Goal: Complete application form

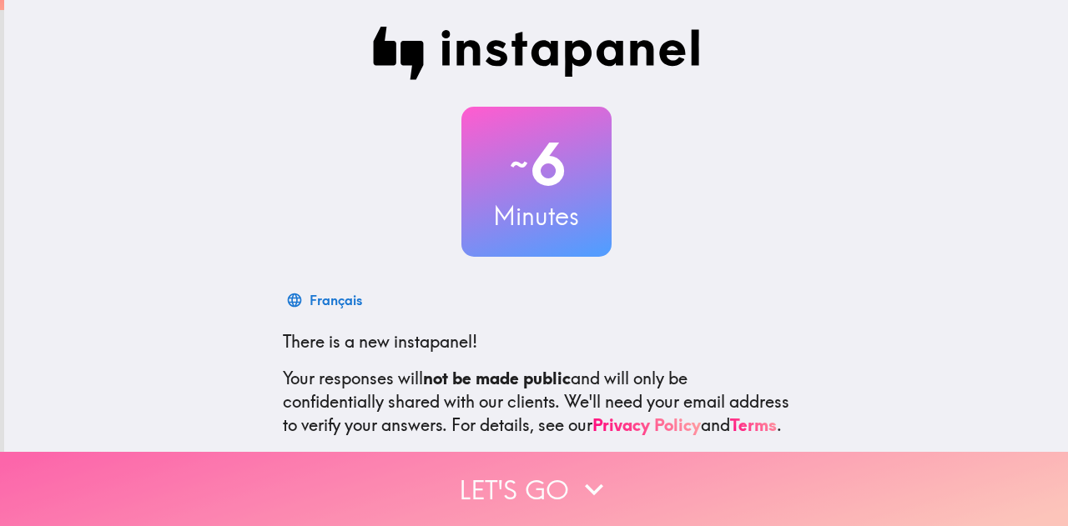
click at [562, 467] on button "Let's go" at bounding box center [534, 489] width 1068 height 74
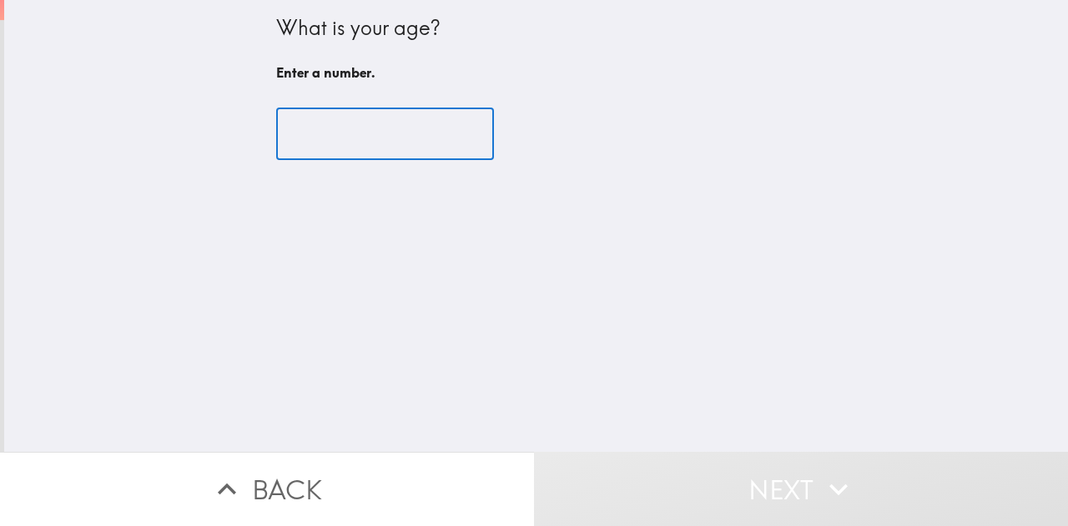
click at [403, 138] on input "number" at bounding box center [385, 134] width 218 height 52
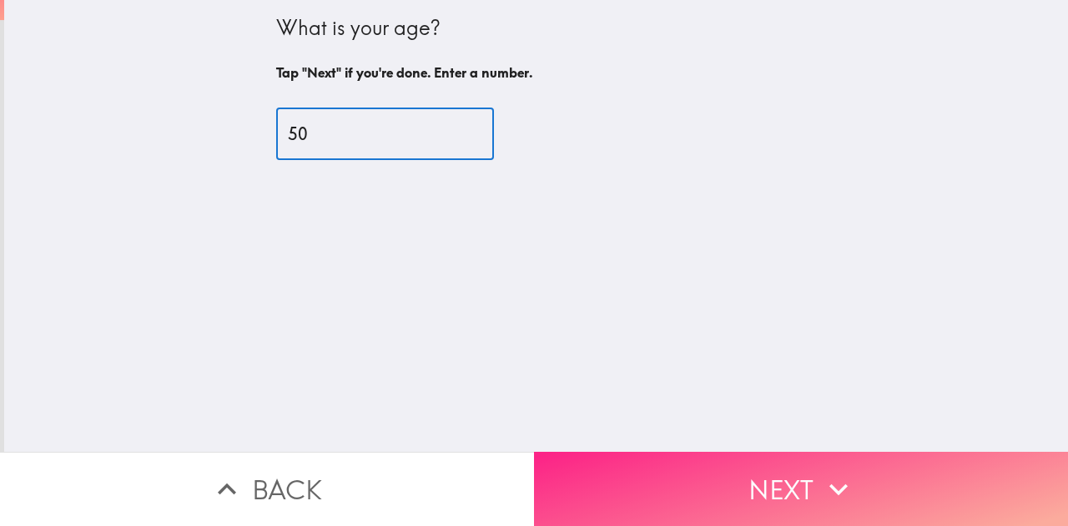
type input "50"
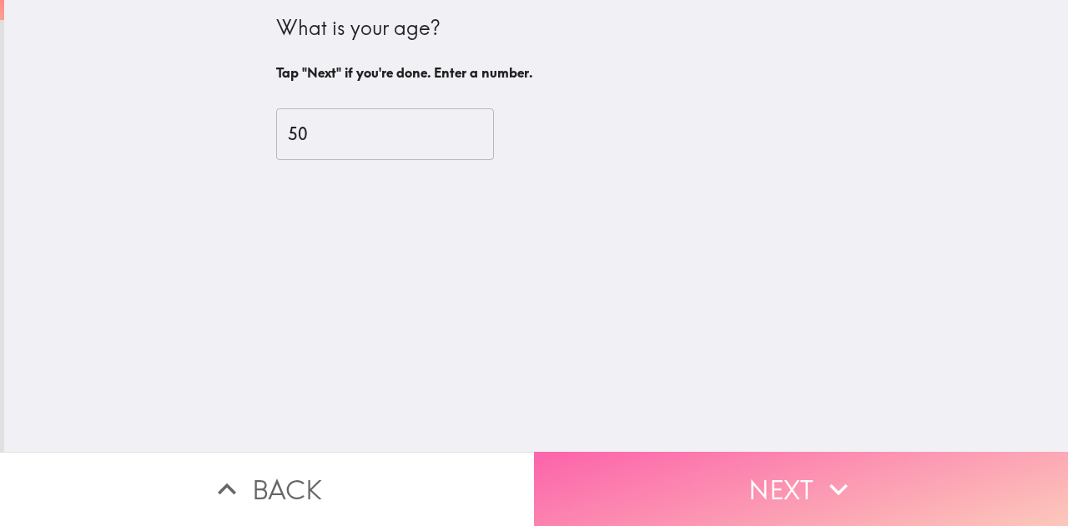
click at [636, 486] on button "Next" at bounding box center [801, 489] width 534 height 74
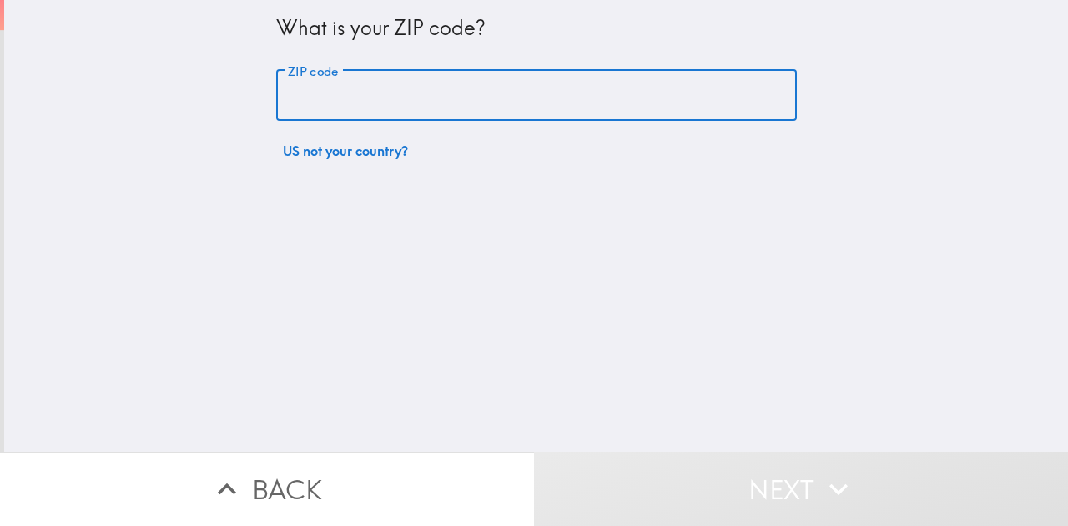
click at [347, 93] on input "ZIP code" at bounding box center [536, 96] width 521 height 52
type input "93311"
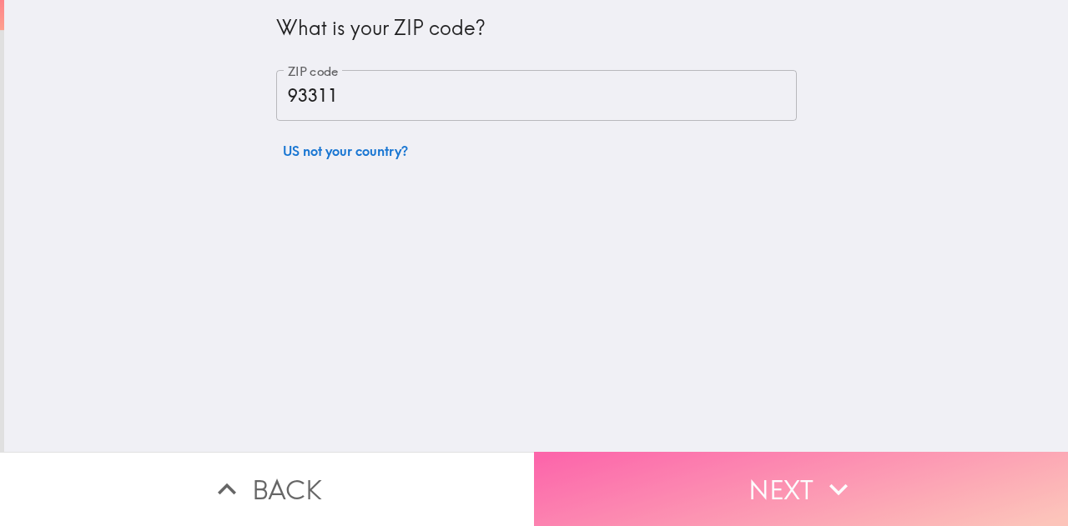
click at [621, 463] on button "Next" at bounding box center [801, 489] width 534 height 74
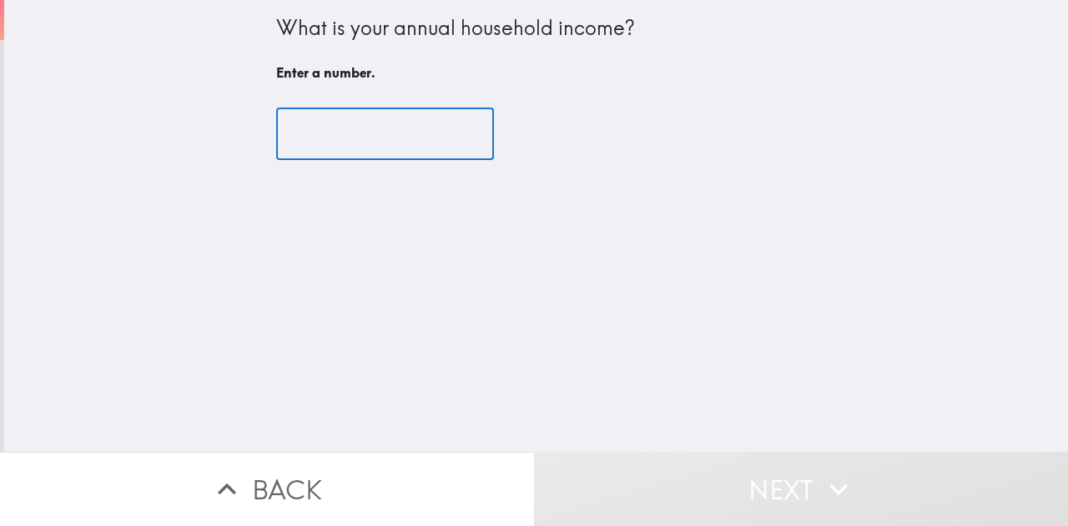
click at [342, 136] on input "number" at bounding box center [385, 134] width 218 height 52
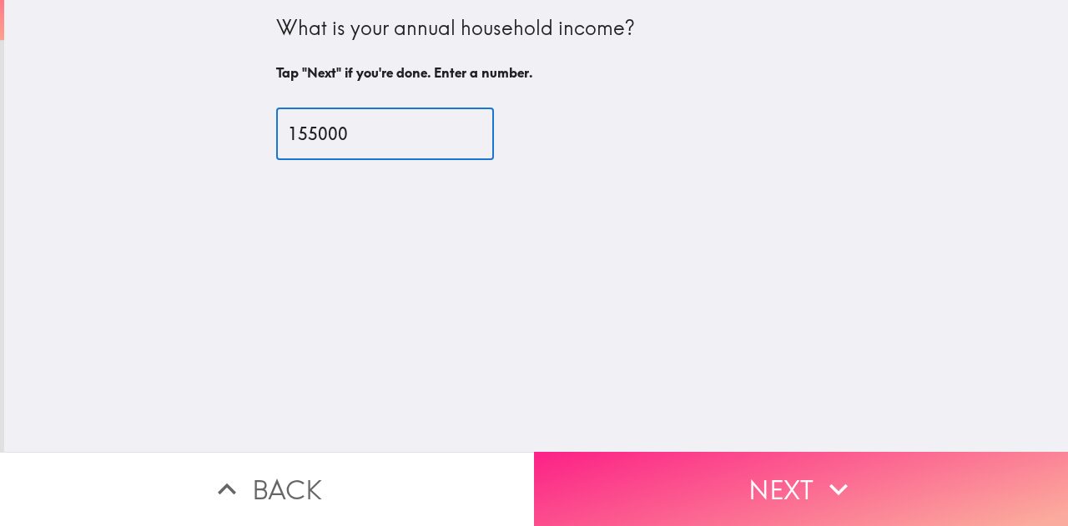
type input "155000"
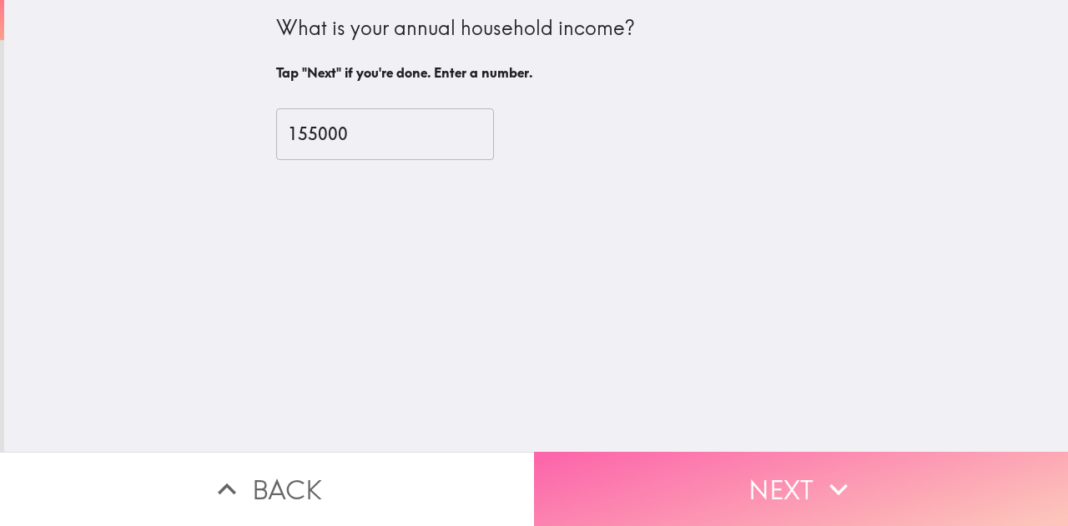
click at [608, 469] on button "Next" at bounding box center [801, 489] width 534 height 74
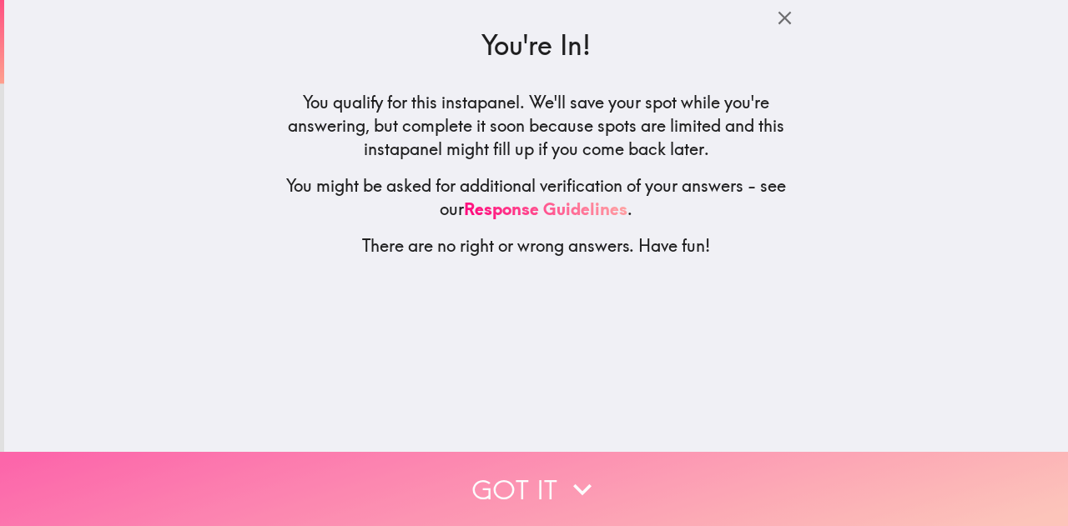
click at [552, 471] on button "Got it" at bounding box center [534, 489] width 1068 height 74
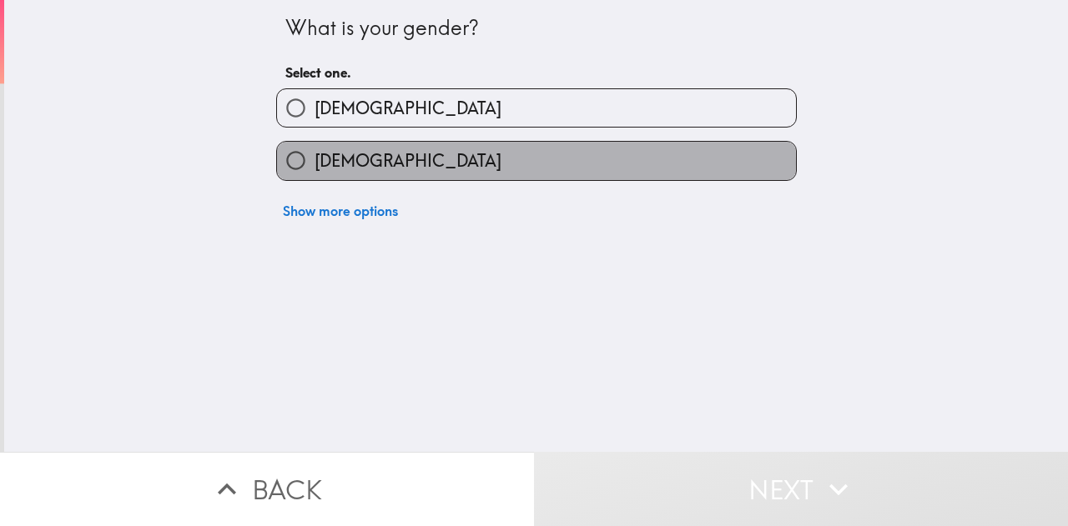
click at [359, 164] on label "[DEMOGRAPHIC_DATA]" at bounding box center [536, 161] width 519 height 38
click at [315, 164] on input "[DEMOGRAPHIC_DATA]" at bounding box center [296, 161] width 38 height 38
radio input "true"
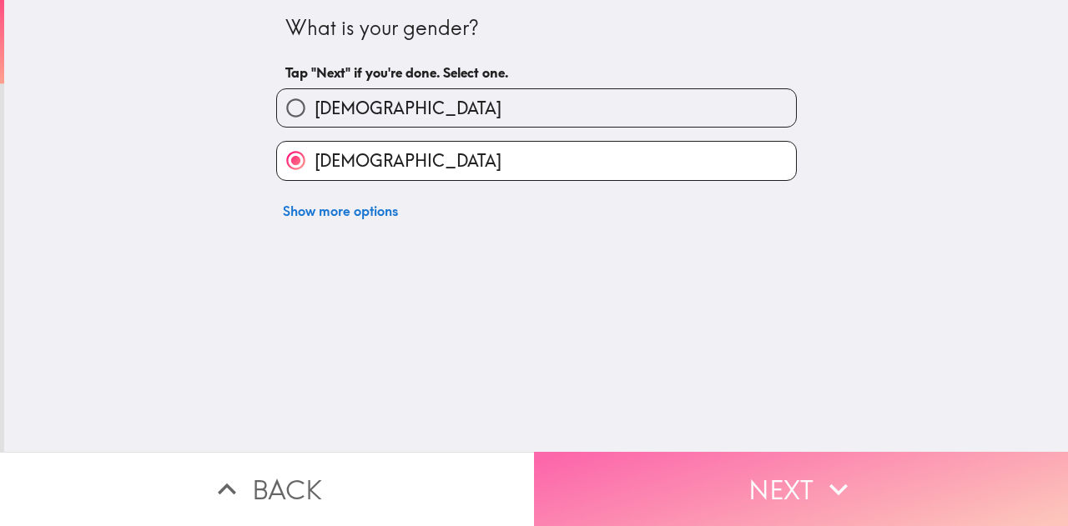
click at [592, 478] on button "Next" at bounding box center [801, 489] width 534 height 74
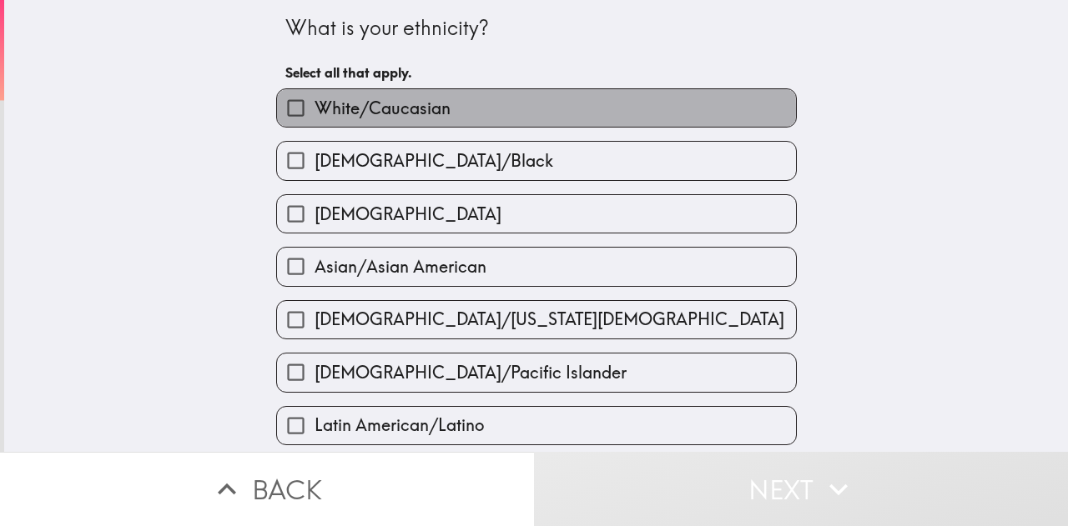
click at [449, 109] on label "White/Caucasian" at bounding box center [536, 108] width 519 height 38
click at [315, 109] on input "White/Caucasian" at bounding box center [296, 108] width 38 height 38
checkbox input "true"
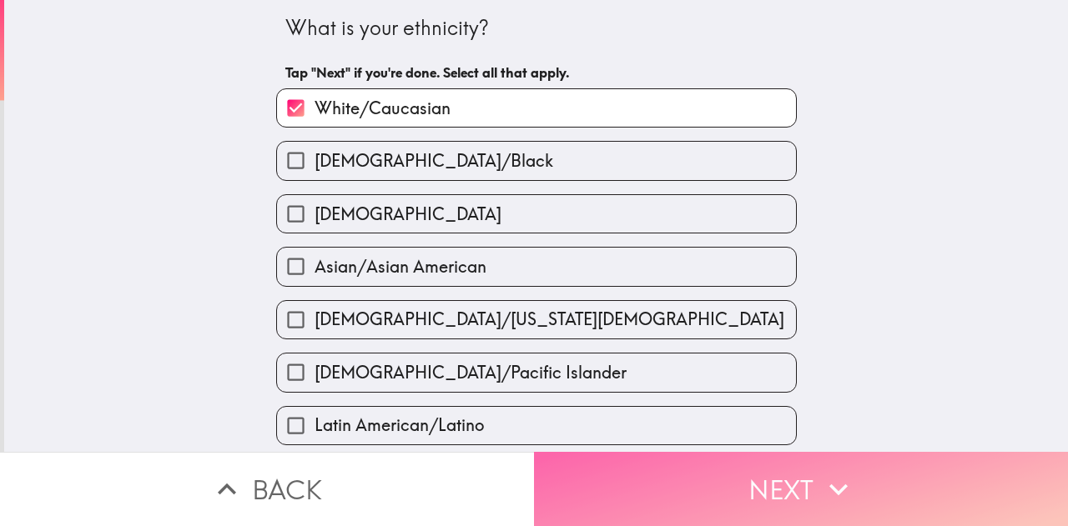
click at [617, 483] on button "Next" at bounding box center [801, 489] width 534 height 74
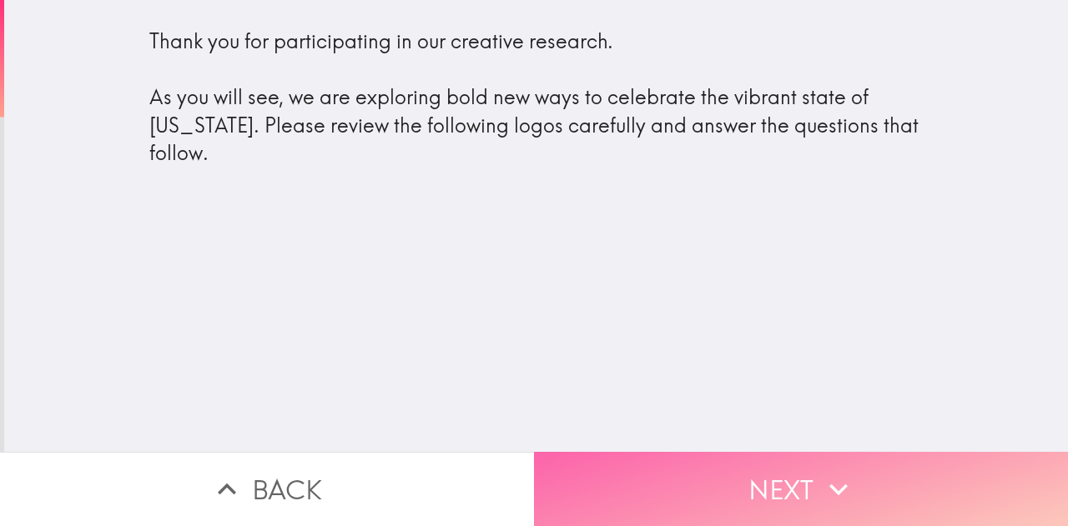
click at [637, 460] on button "Next" at bounding box center [801, 489] width 534 height 74
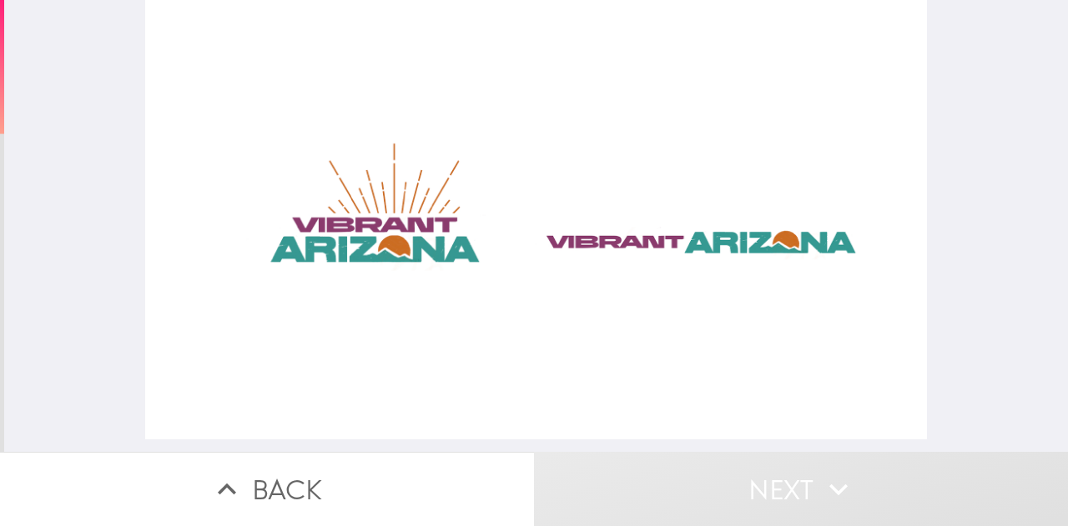
click at [368, 232] on div at bounding box center [536, 220] width 782 height 440
click at [594, 473] on button "Next" at bounding box center [801, 489] width 534 height 74
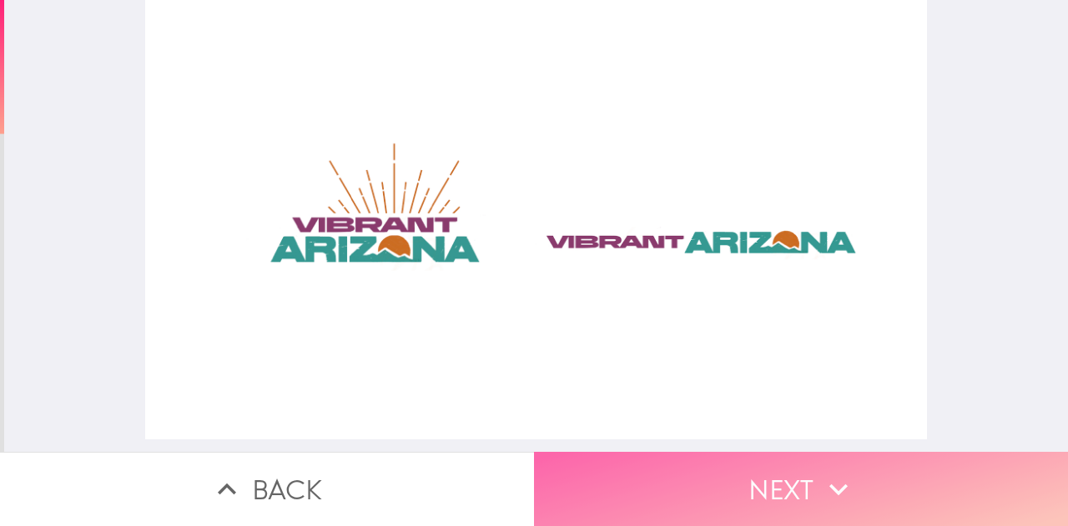
click at [594, 463] on button "Next" at bounding box center [801, 489] width 534 height 74
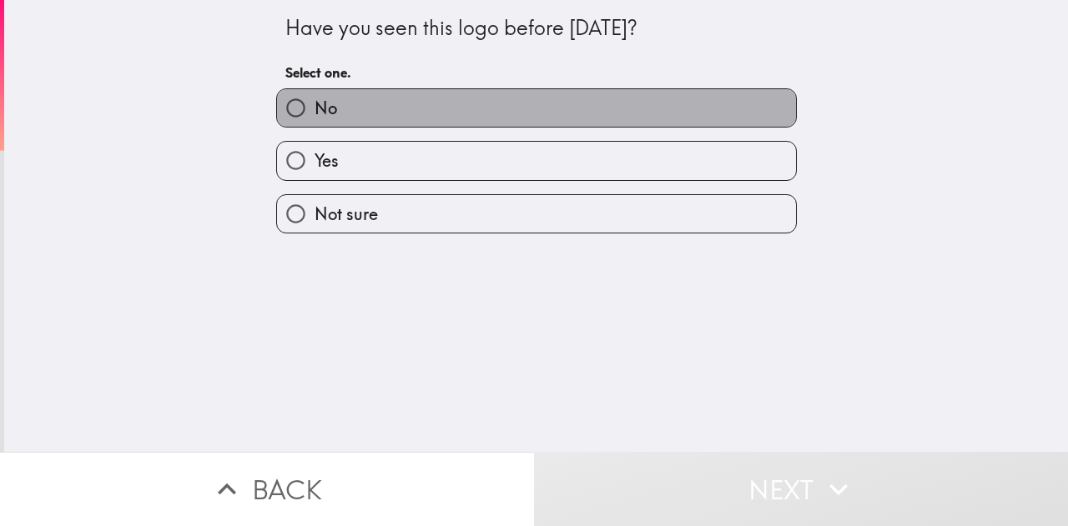
click at [496, 101] on label "No" at bounding box center [536, 108] width 519 height 38
click at [315, 101] on input "No" at bounding box center [296, 108] width 38 height 38
radio input "true"
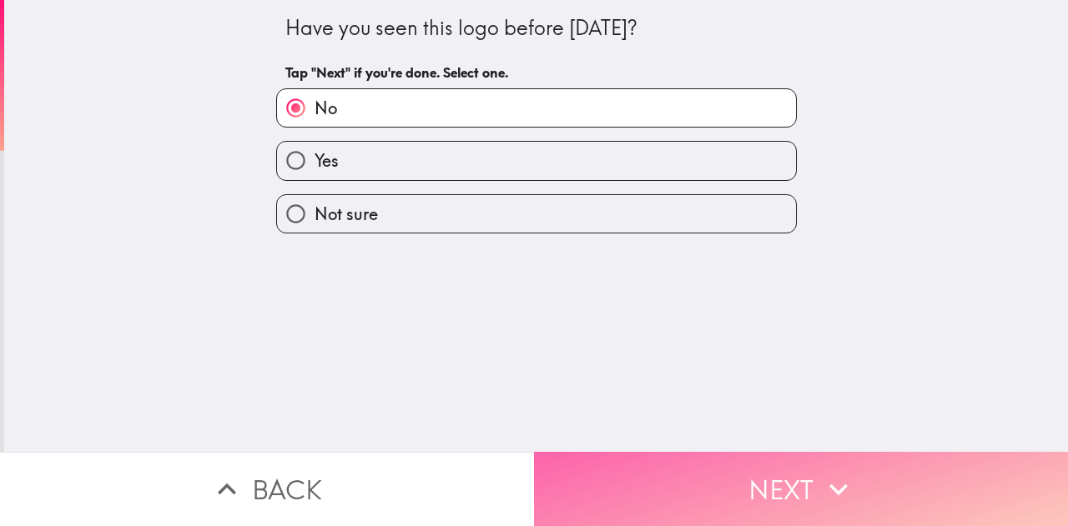
click at [643, 478] on button "Next" at bounding box center [801, 489] width 534 height 74
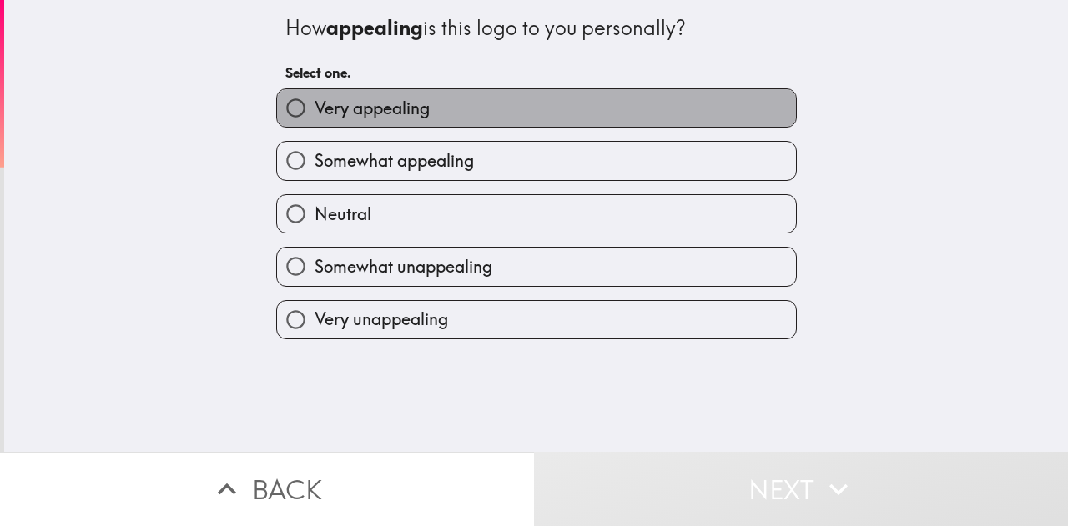
click at [479, 95] on label "Very appealing" at bounding box center [536, 108] width 519 height 38
click at [315, 95] on input "Very appealing" at bounding box center [296, 108] width 38 height 38
radio input "true"
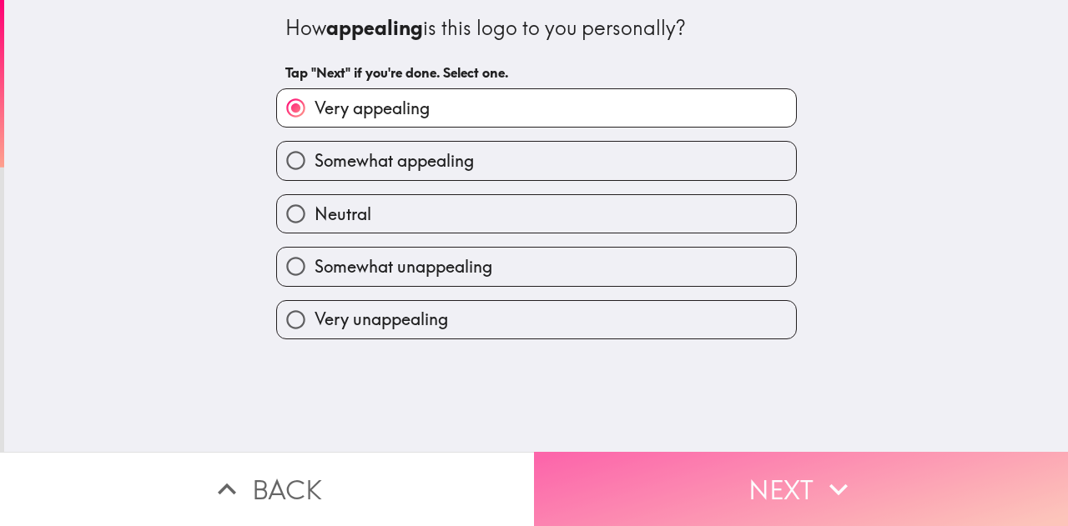
click at [586, 466] on button "Next" at bounding box center [801, 489] width 534 height 74
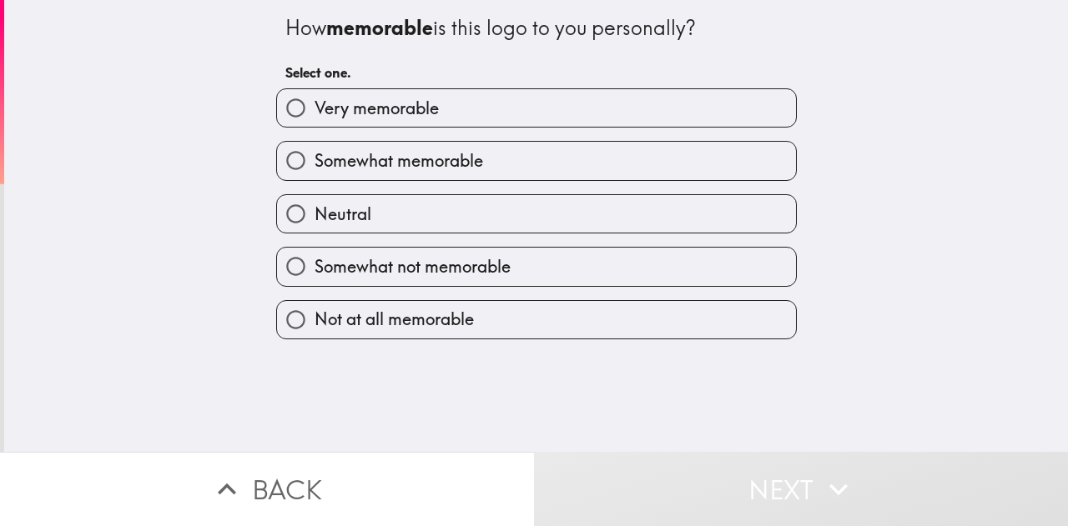
click at [483, 104] on label "Very memorable" at bounding box center [536, 108] width 519 height 38
click at [315, 104] on input "Very memorable" at bounding box center [296, 108] width 38 height 38
radio input "true"
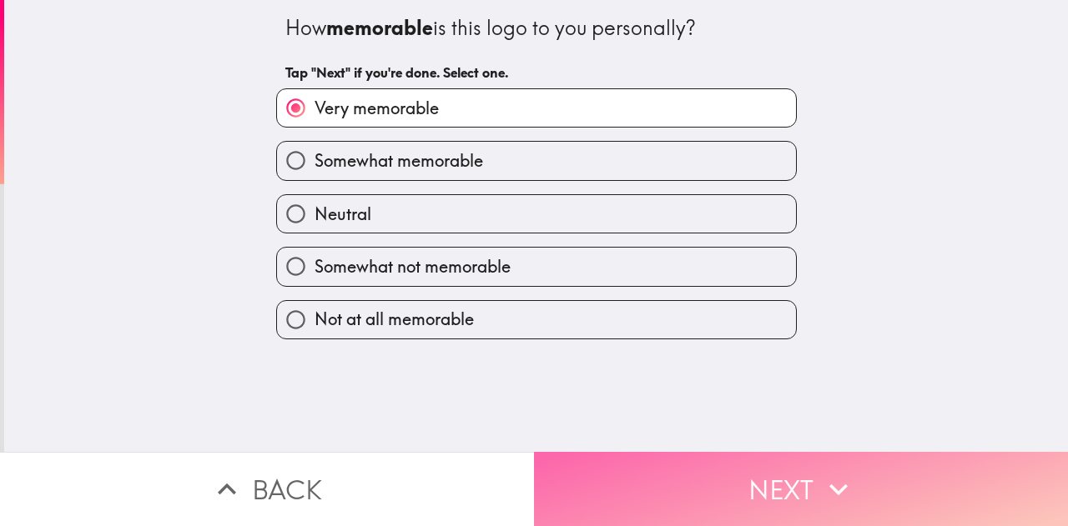
click at [593, 468] on button "Next" at bounding box center [801, 489] width 534 height 74
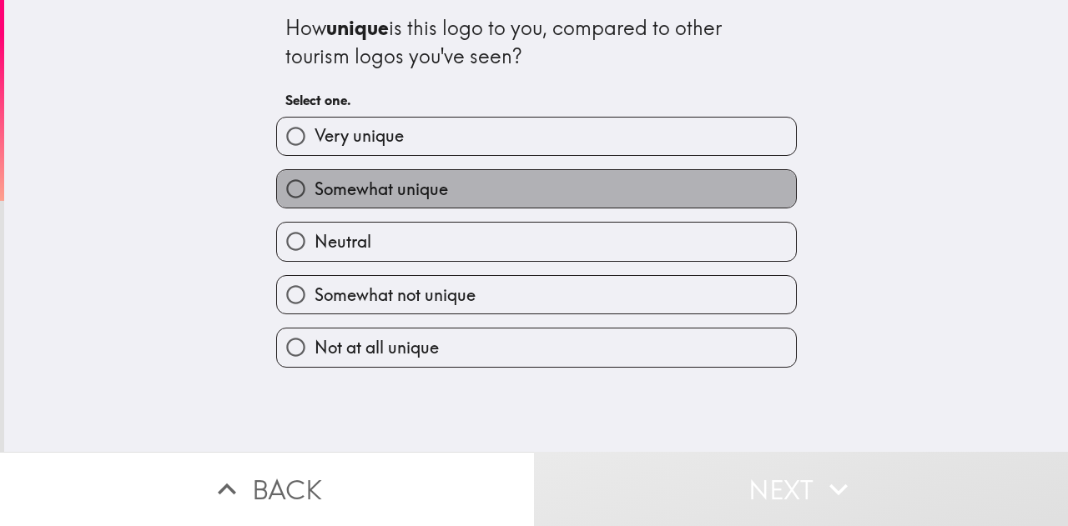
click at [502, 198] on label "Somewhat unique" at bounding box center [536, 189] width 519 height 38
click at [315, 198] on input "Somewhat unique" at bounding box center [296, 189] width 38 height 38
radio input "true"
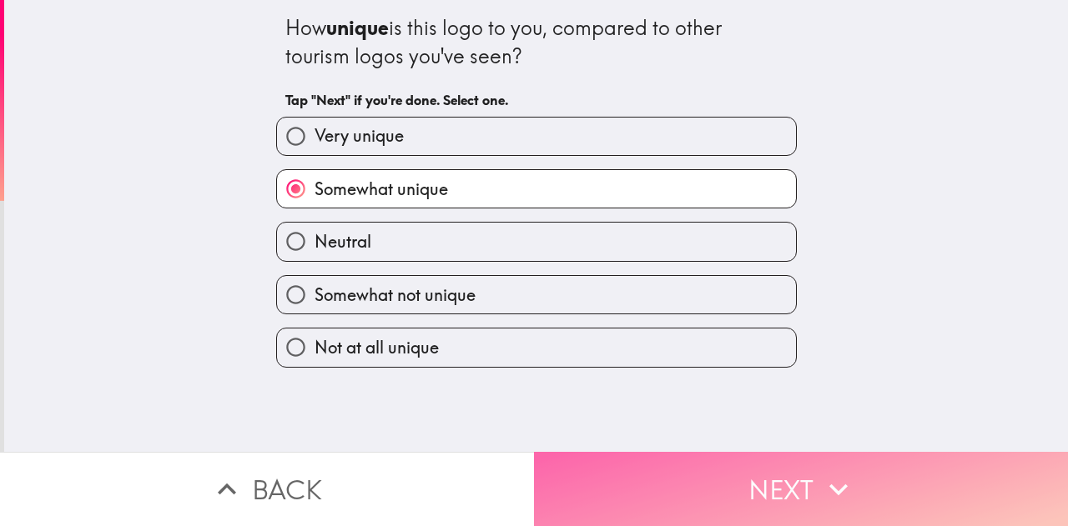
click at [594, 476] on button "Next" at bounding box center [801, 489] width 534 height 74
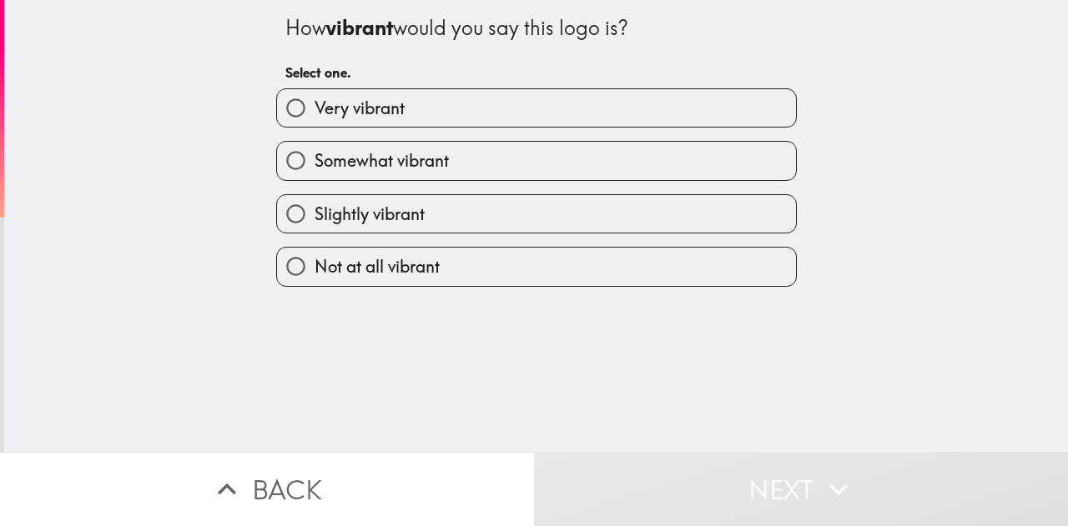
click at [461, 104] on label "Very vibrant" at bounding box center [536, 108] width 519 height 38
click at [315, 104] on input "Very vibrant" at bounding box center [296, 108] width 38 height 38
radio input "true"
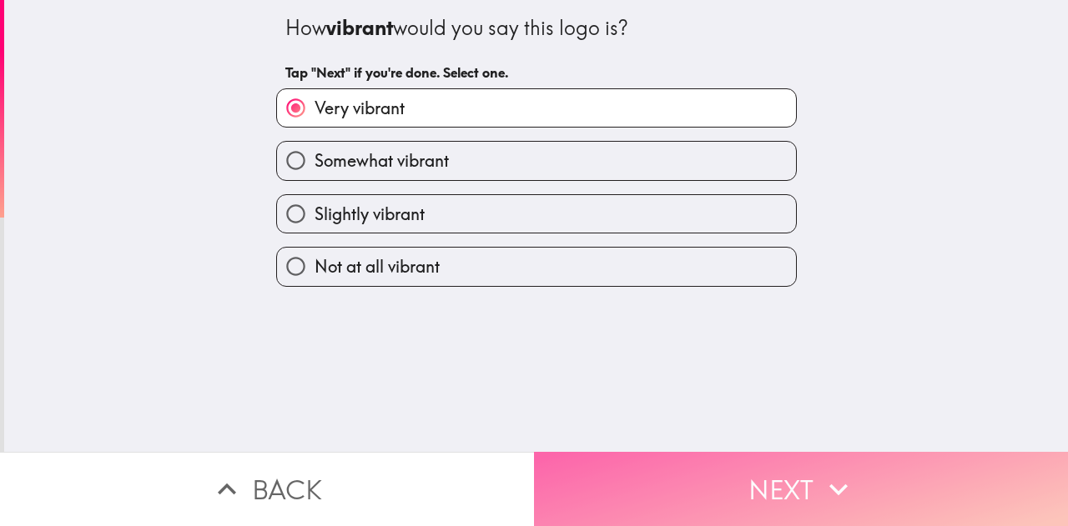
click at [596, 466] on button "Next" at bounding box center [801, 489] width 534 height 74
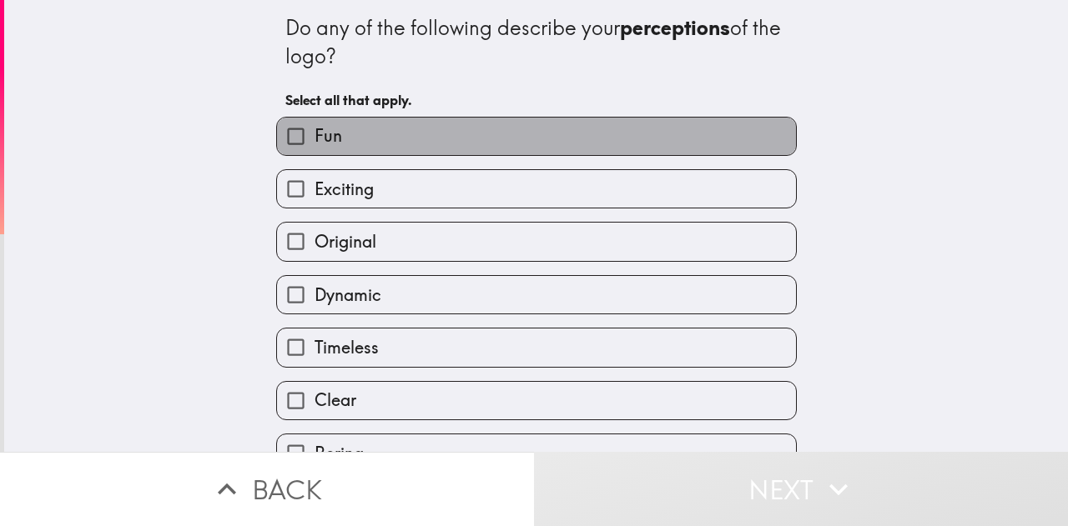
click at [503, 124] on label "Fun" at bounding box center [536, 137] width 519 height 38
click at [315, 124] on input "Fun" at bounding box center [296, 137] width 38 height 38
checkbox input "true"
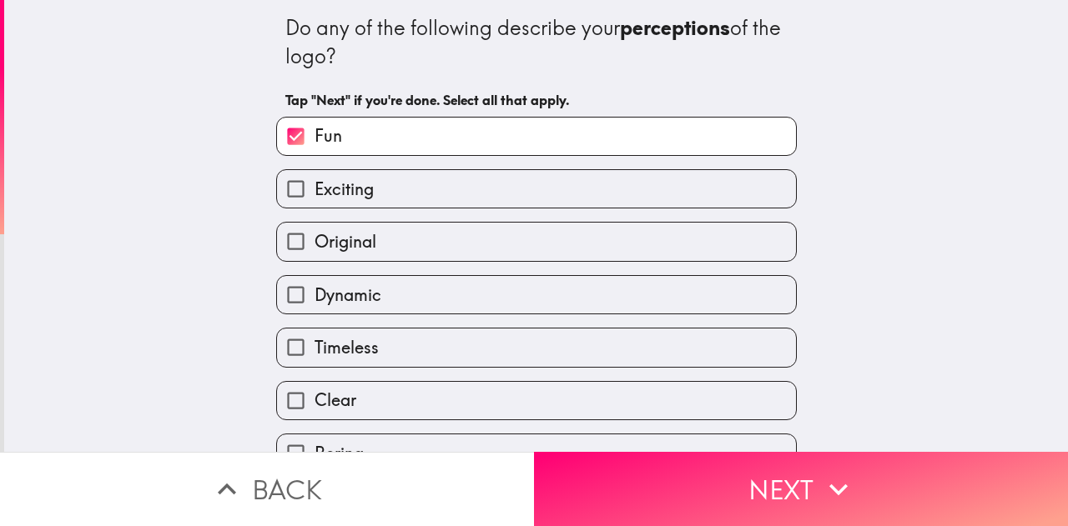
click at [514, 314] on label "Dynamic" at bounding box center [536, 295] width 519 height 38
click at [315, 314] on input "Dynamic" at bounding box center [296, 295] width 38 height 38
checkbox input "true"
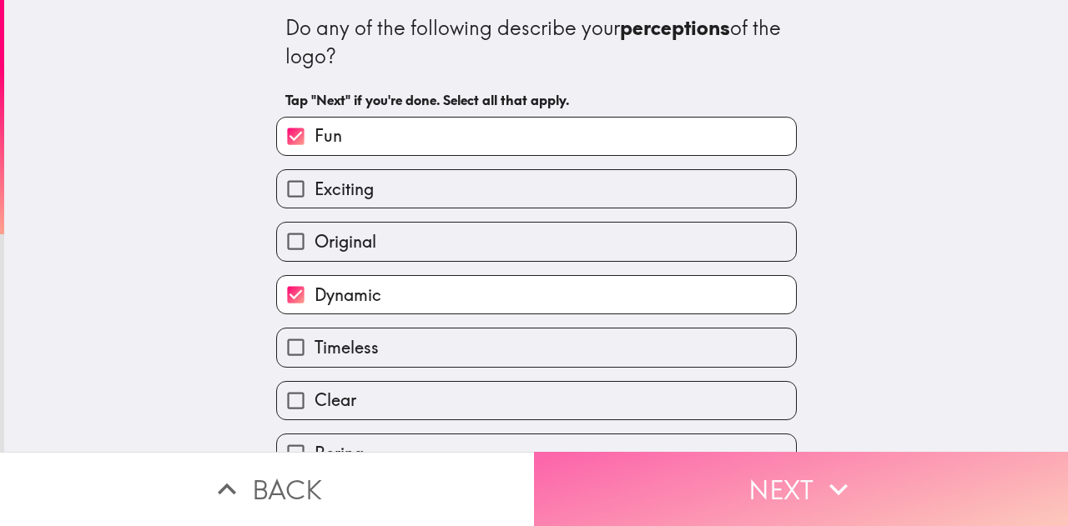
click at [616, 483] on button "Next" at bounding box center [801, 489] width 534 height 74
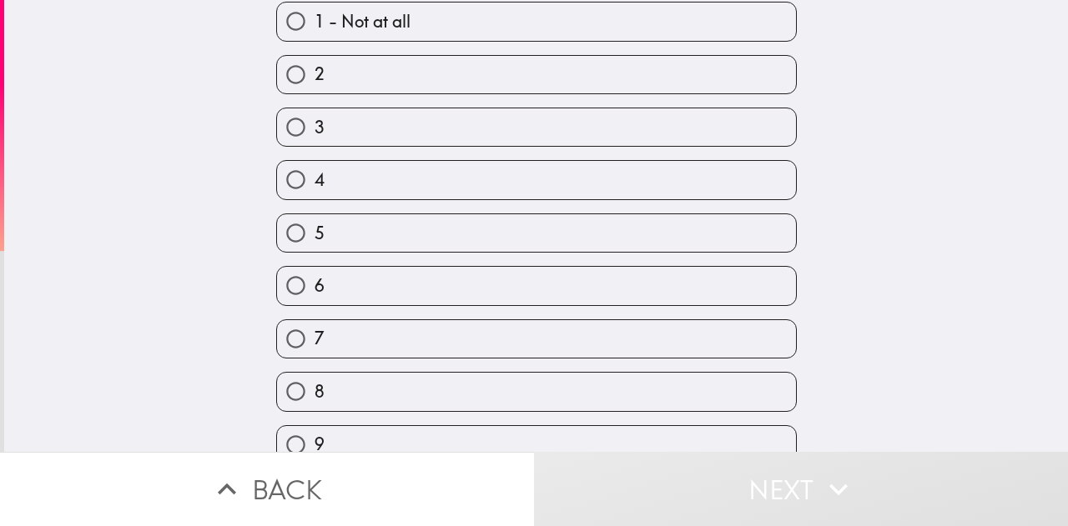
scroll to position [229, 0]
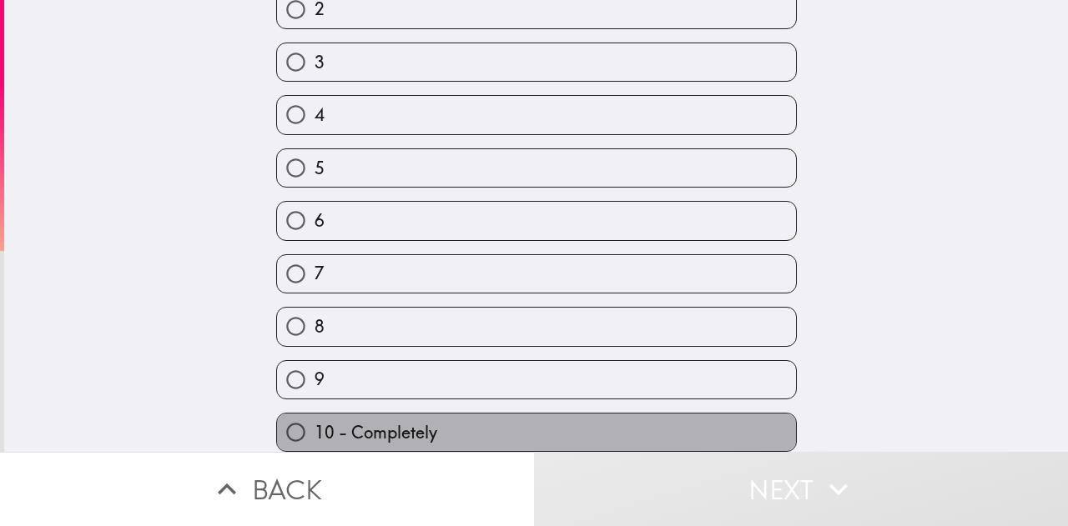
click at [531, 414] on label "10 - Completely" at bounding box center [536, 433] width 519 height 38
click at [315, 414] on input "10 - Completely" at bounding box center [296, 433] width 38 height 38
radio input "true"
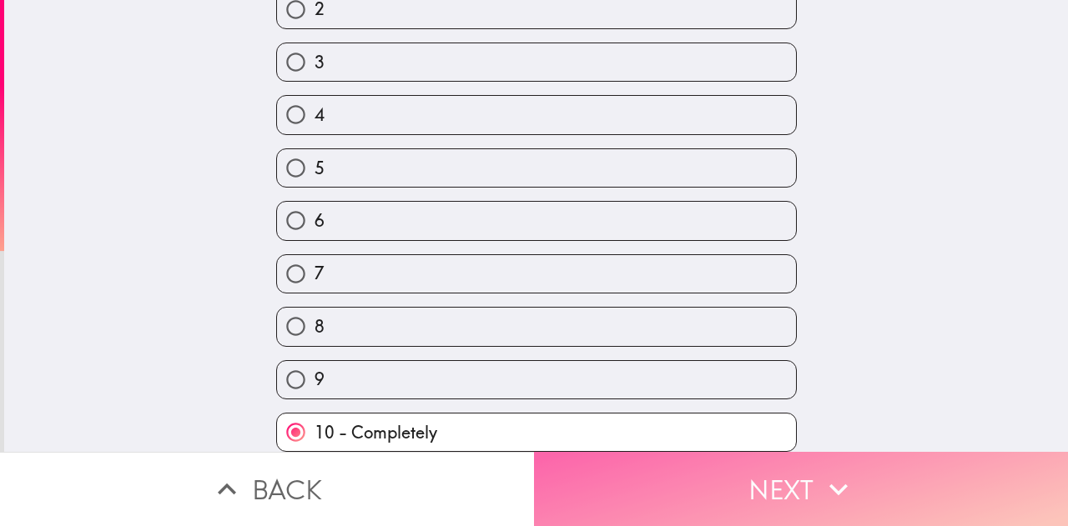
click at [615, 486] on button "Next" at bounding box center [801, 489] width 534 height 74
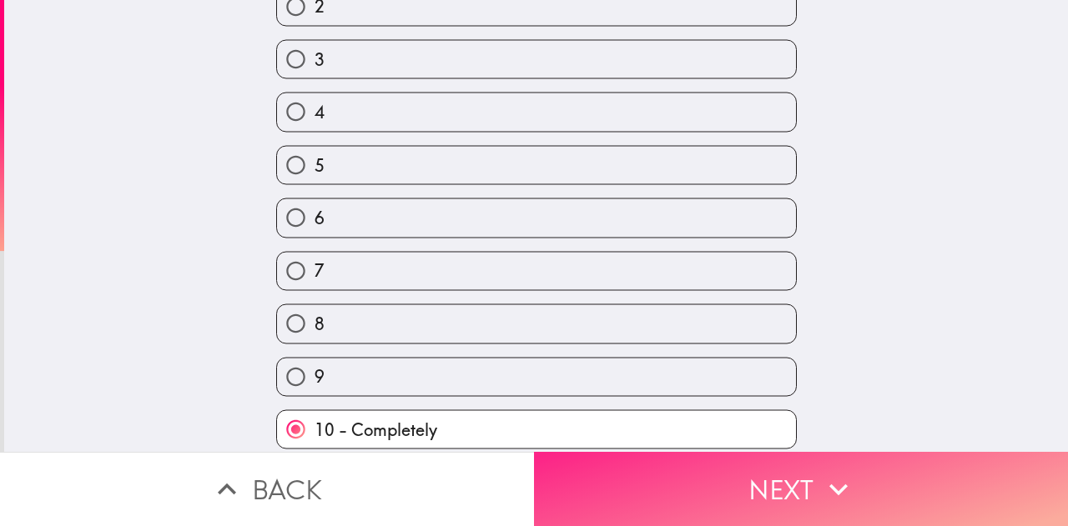
scroll to position [0, 0]
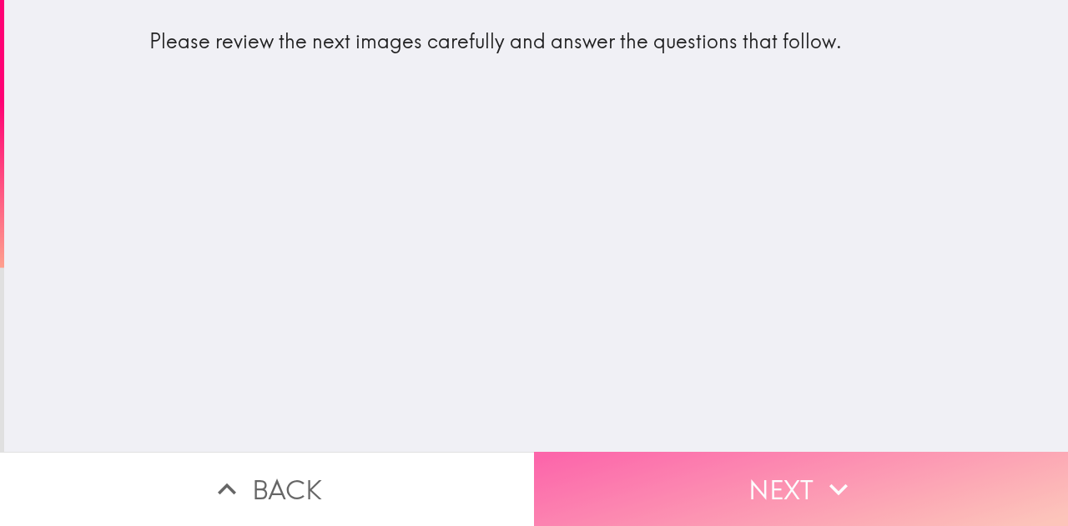
click at [652, 480] on button "Next" at bounding box center [801, 489] width 534 height 74
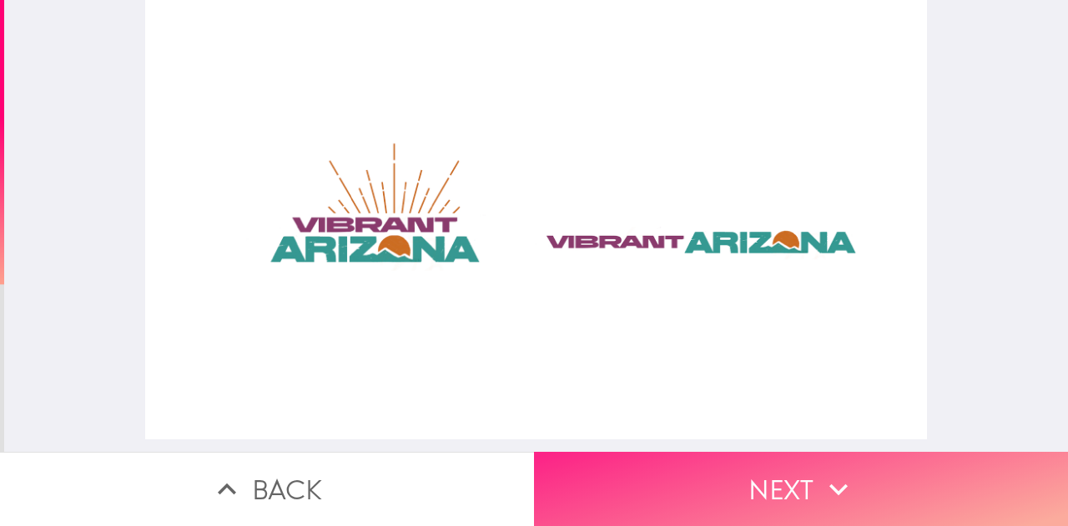
click at [626, 464] on button "Next" at bounding box center [801, 489] width 534 height 74
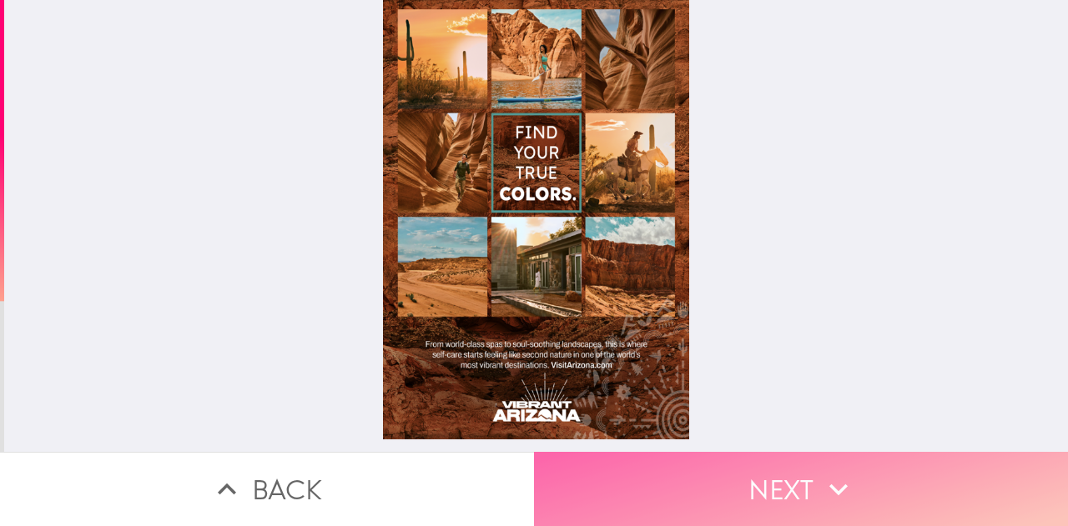
click at [710, 486] on button "Next" at bounding box center [801, 489] width 534 height 74
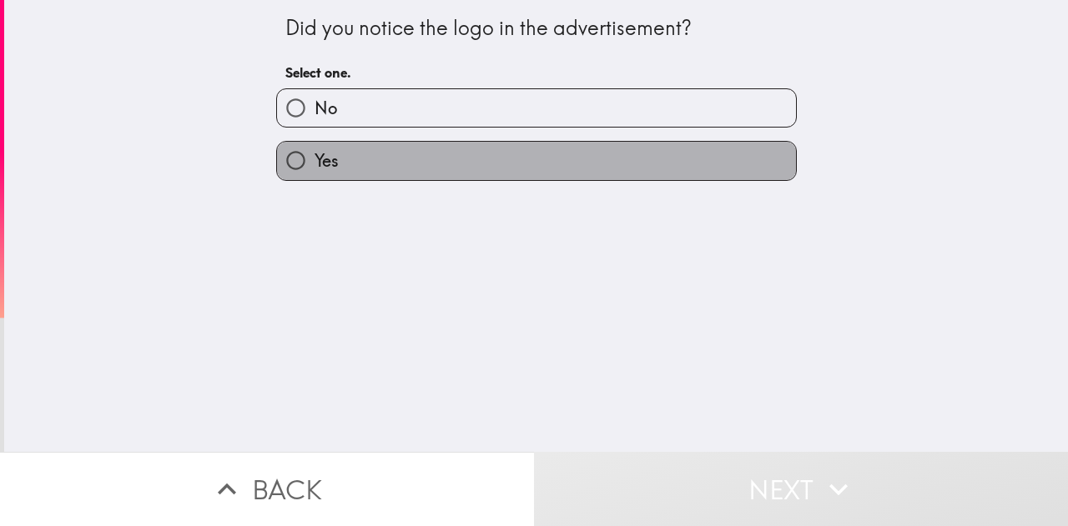
click at [493, 168] on label "Yes" at bounding box center [536, 161] width 519 height 38
click at [315, 168] on input "Yes" at bounding box center [296, 161] width 38 height 38
radio input "true"
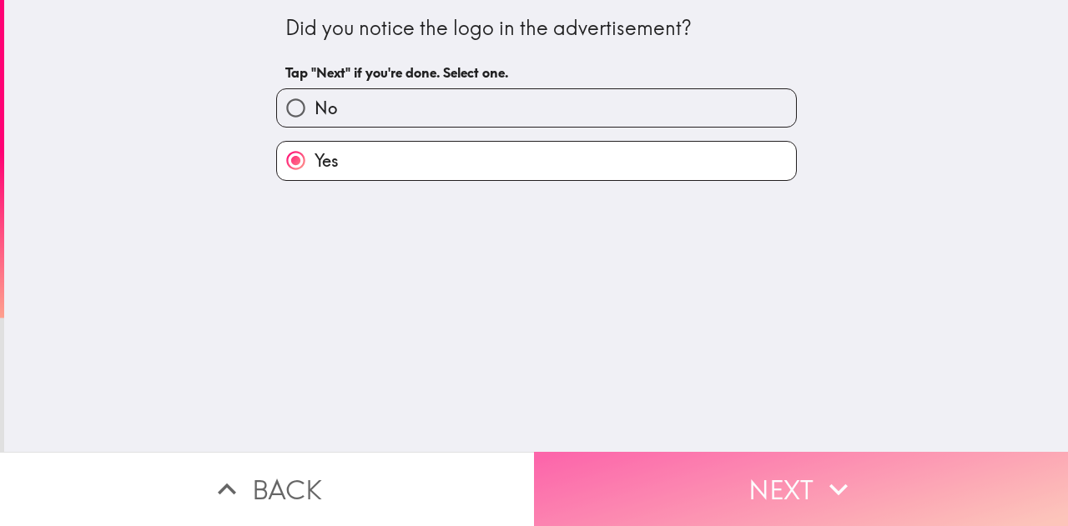
click at [586, 481] on button "Next" at bounding box center [801, 489] width 534 height 74
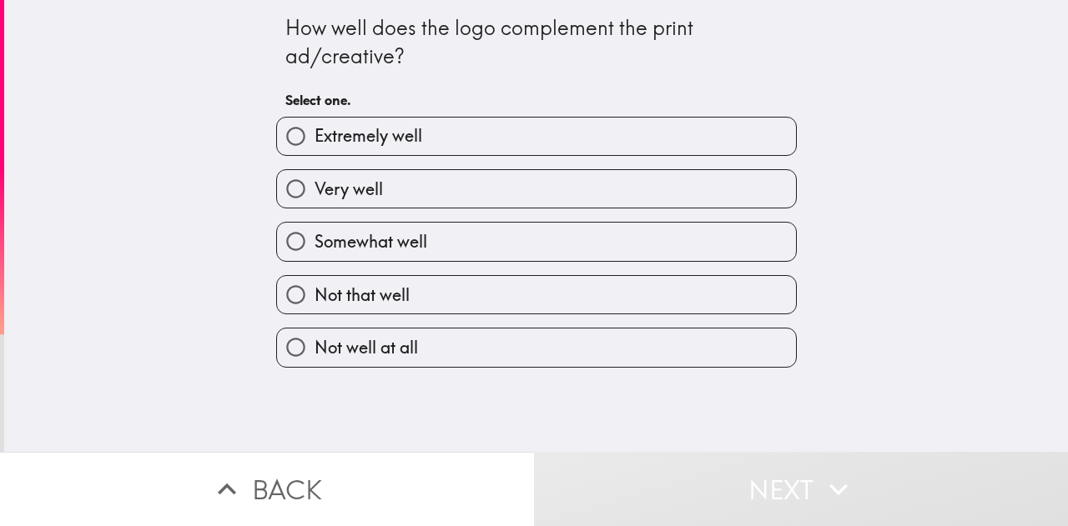
click at [436, 194] on label "Very well" at bounding box center [536, 189] width 519 height 38
click at [315, 194] on input "Very well" at bounding box center [296, 189] width 38 height 38
radio input "true"
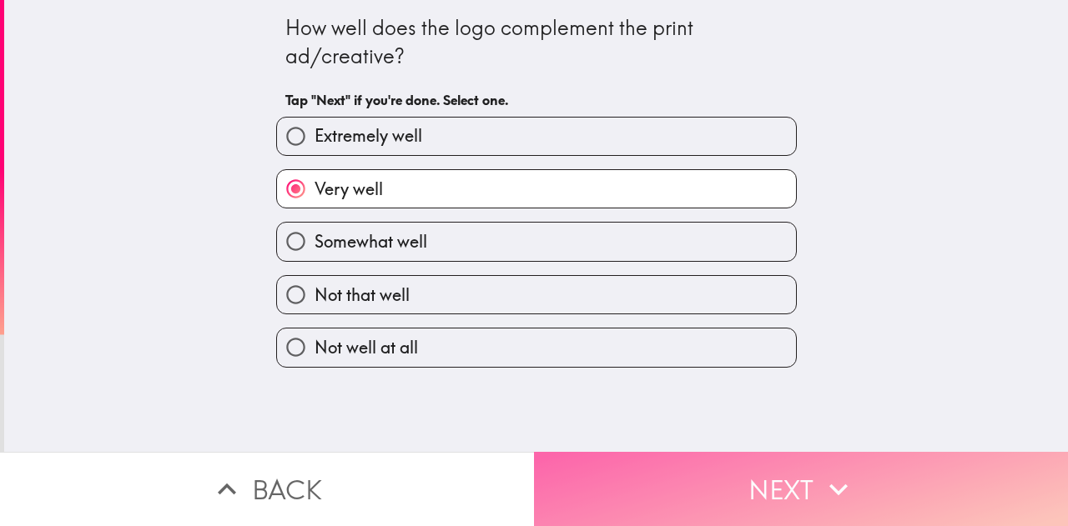
click at [585, 480] on button "Next" at bounding box center [801, 489] width 534 height 74
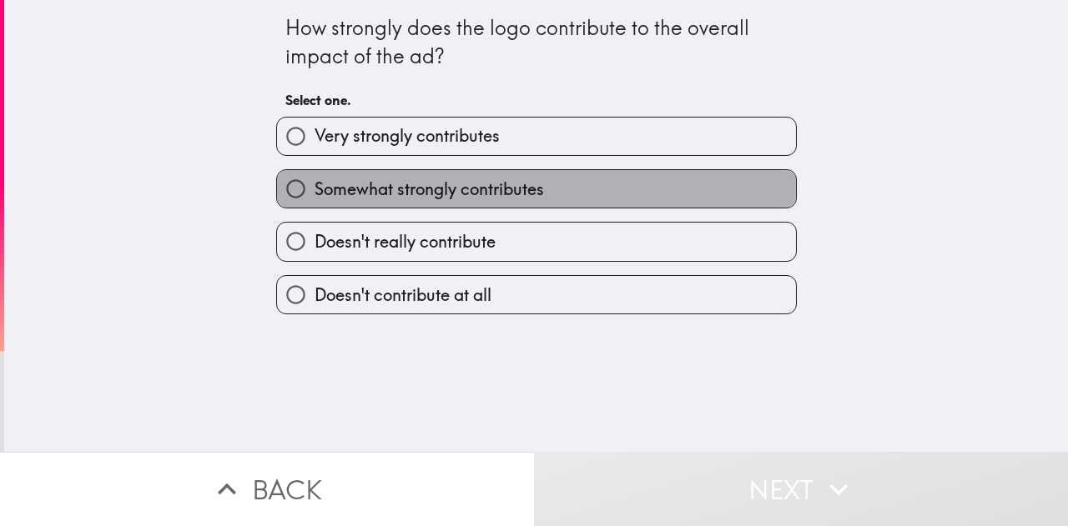
click at [471, 189] on span "Somewhat strongly contributes" at bounding box center [429, 189] width 229 height 23
click at [315, 189] on input "Somewhat strongly contributes" at bounding box center [296, 189] width 38 height 38
radio input "true"
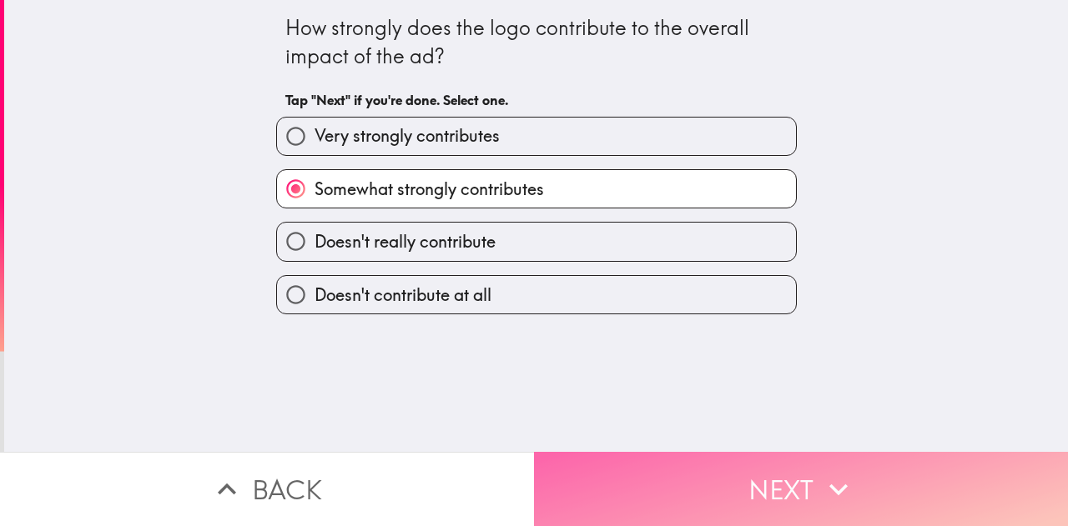
click at [574, 466] on button "Next" at bounding box center [801, 489] width 534 height 74
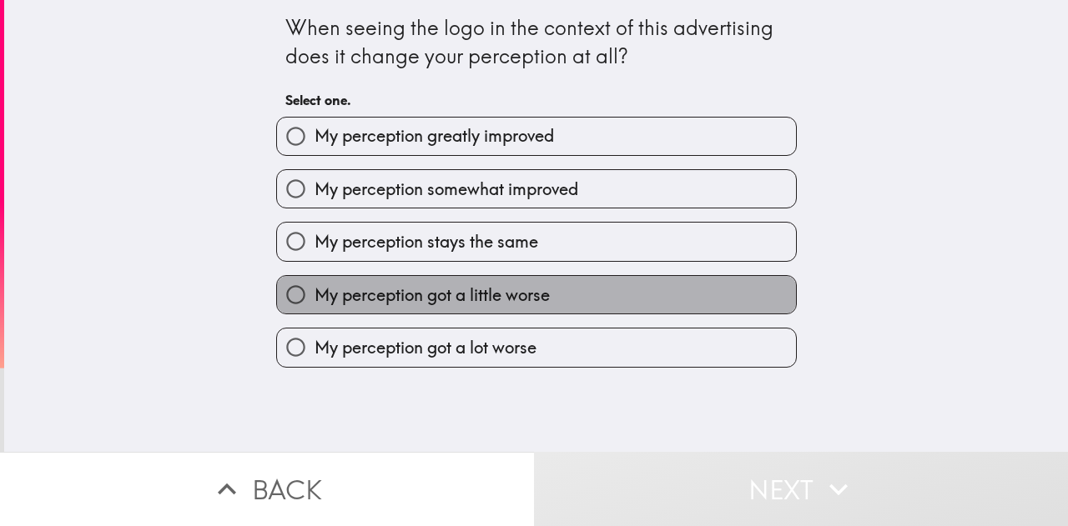
click at [440, 307] on span "My perception got a little worse" at bounding box center [432, 295] width 235 height 23
click at [315, 307] on input "My perception got a little worse" at bounding box center [296, 295] width 38 height 38
radio input "true"
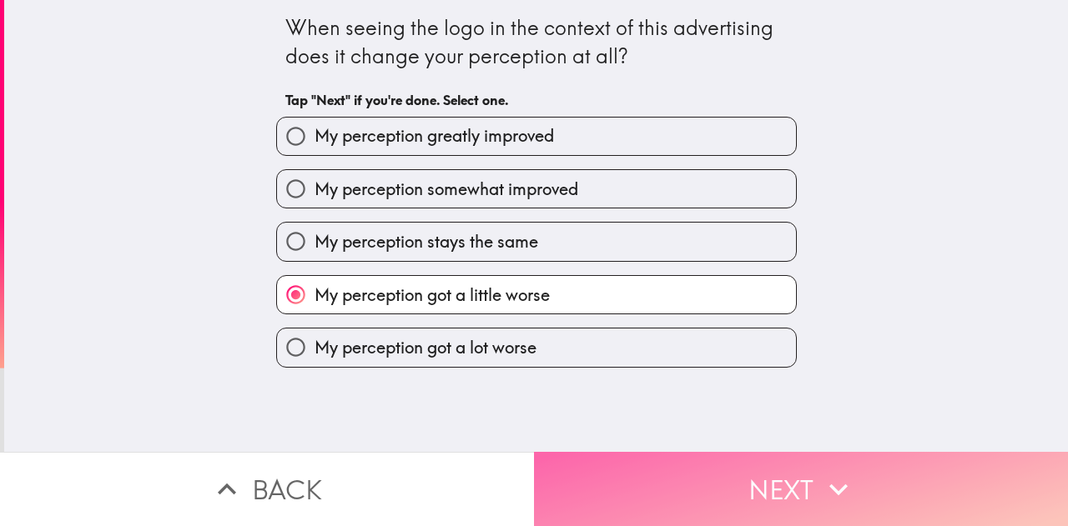
click at [582, 477] on button "Next" at bounding box center [801, 489] width 534 height 74
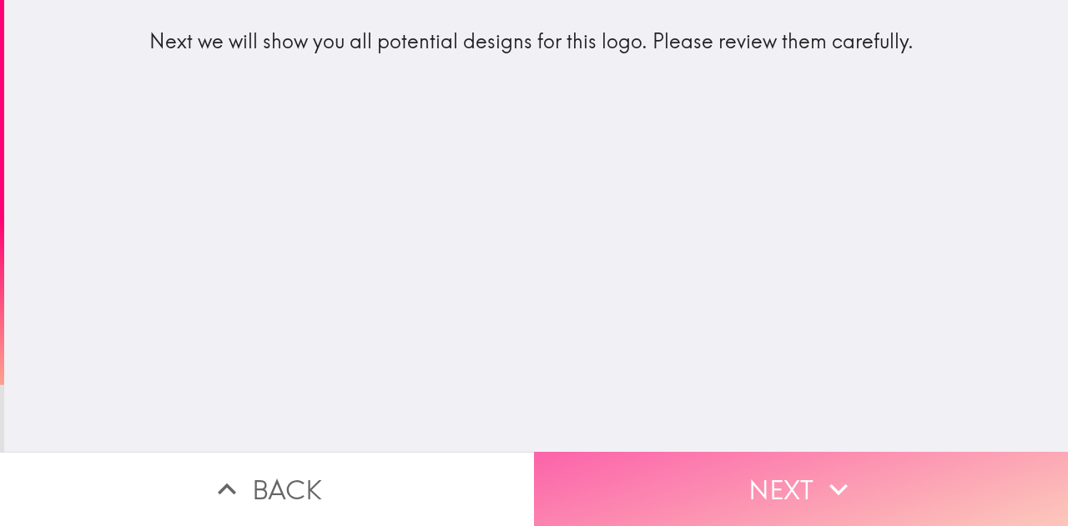
click at [617, 461] on button "Next" at bounding box center [801, 489] width 534 height 74
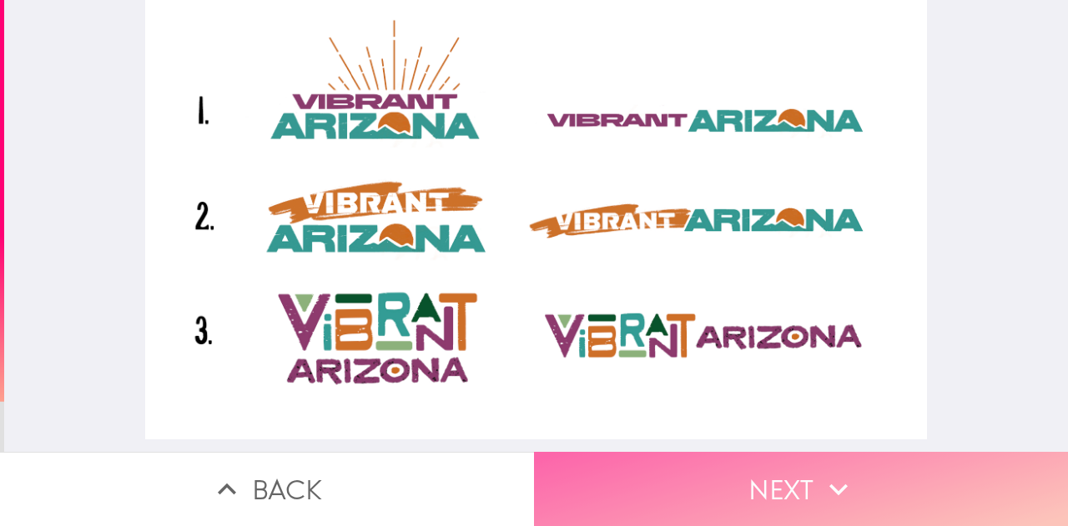
click at [677, 464] on button "Next" at bounding box center [801, 489] width 534 height 74
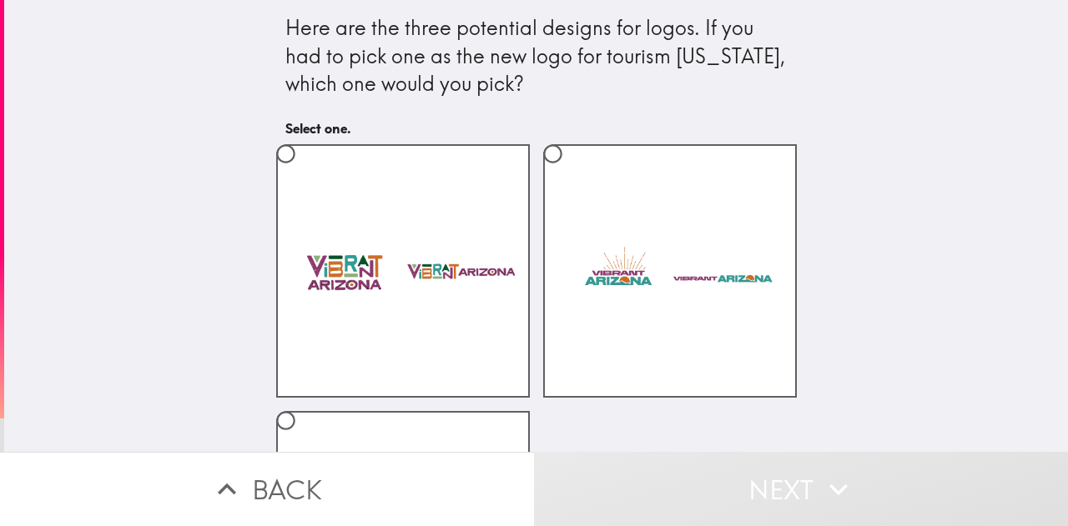
click at [266, 142] on div at bounding box center [396, 264] width 267 height 267
click at [277, 159] on input "radio" at bounding box center [286, 154] width 38 height 38
radio input "true"
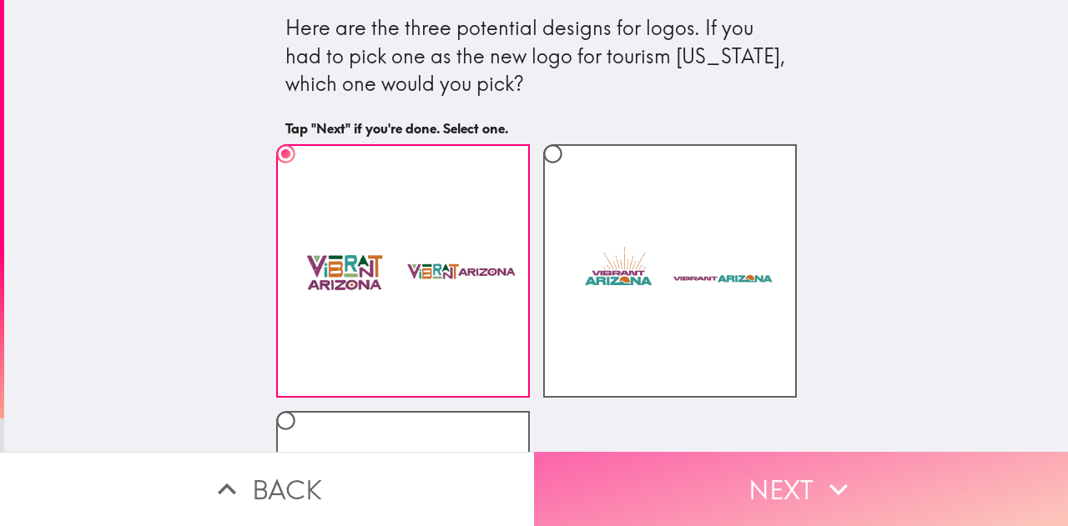
click at [621, 480] on button "Next" at bounding box center [801, 489] width 534 height 74
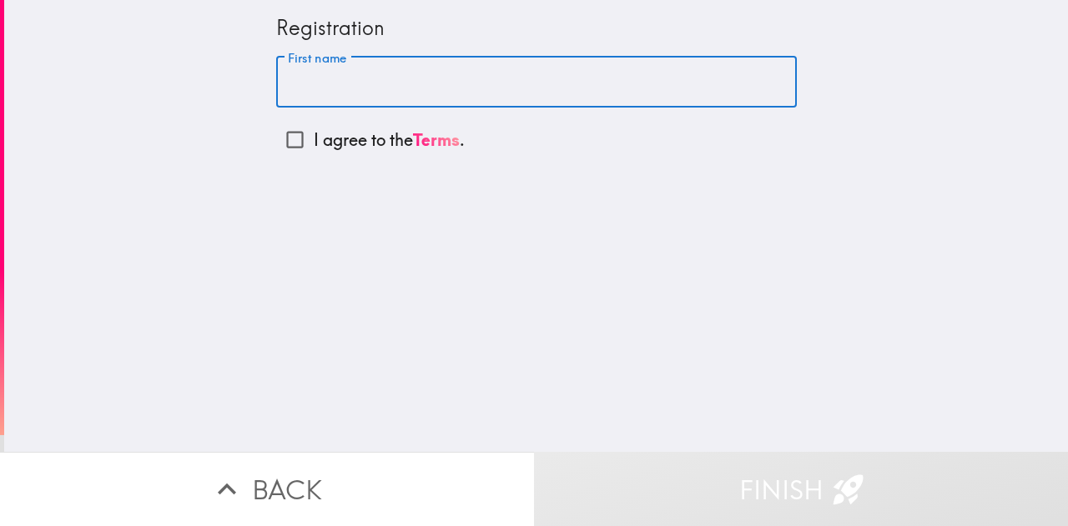
click at [345, 87] on input "First name" at bounding box center [536, 83] width 521 height 52
type input "[PERSON_NAME]"
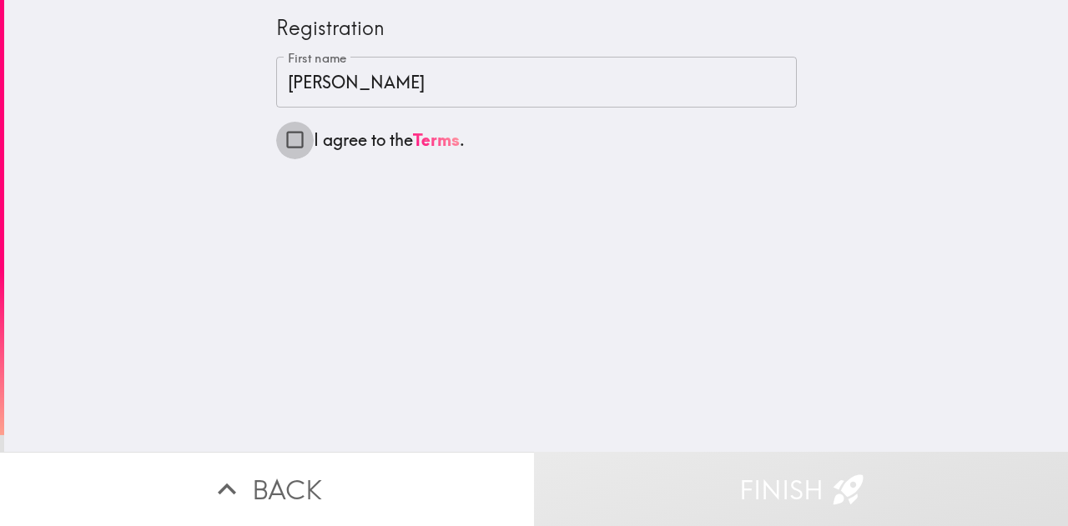
click at [279, 139] on input "I agree to the Terms ." at bounding box center [295, 140] width 38 height 38
checkbox input "true"
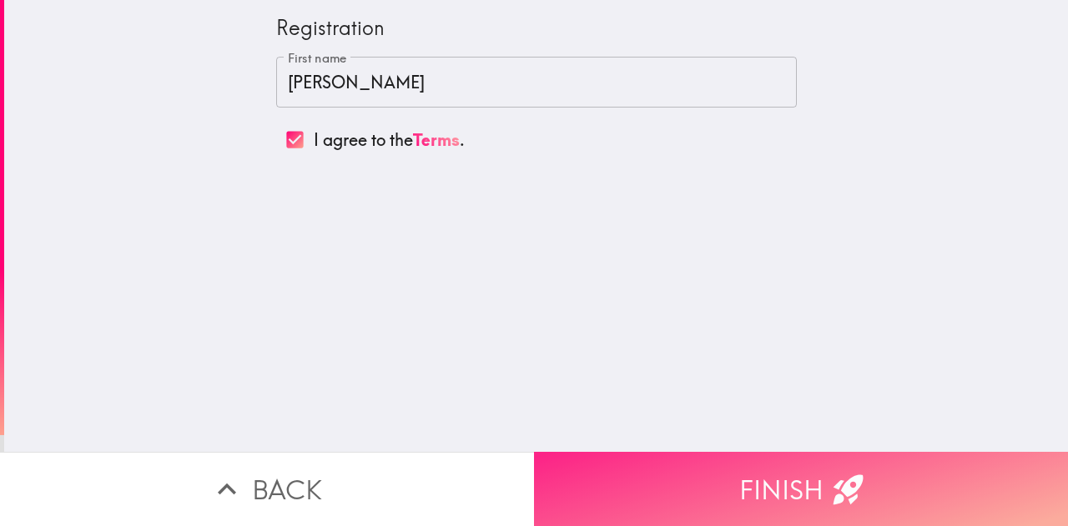
click at [622, 455] on button "Finish" at bounding box center [801, 489] width 534 height 74
